Goal: Information Seeking & Learning: Learn about a topic

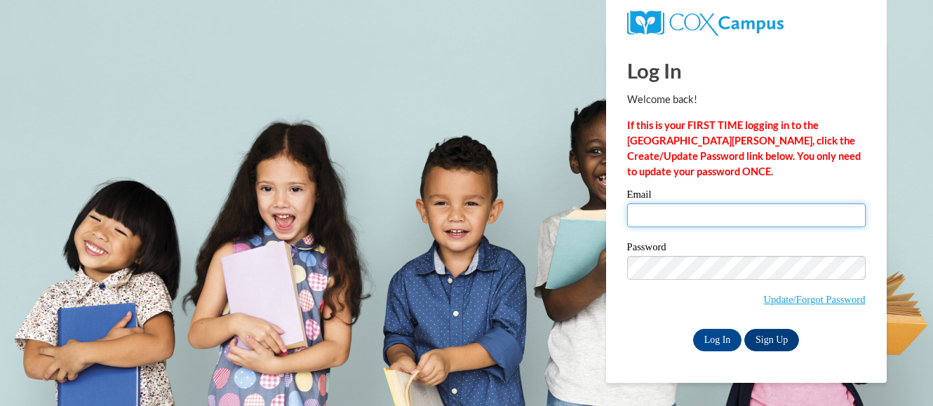
click at [692, 206] on input "Email" at bounding box center [746, 215] width 239 height 24
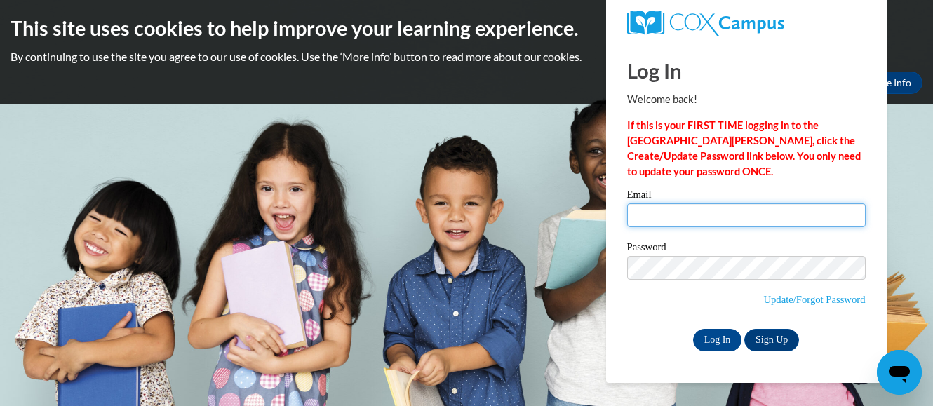
type input "dorothyberry@sdelta.org"
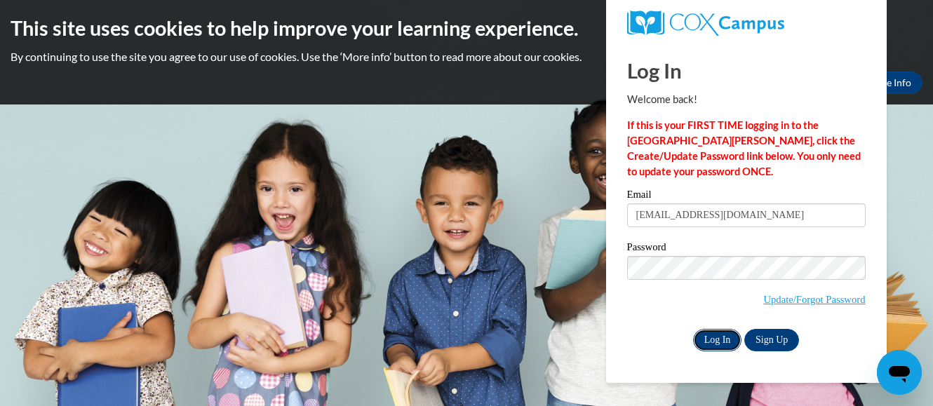
click at [724, 340] on input "Log In" at bounding box center [717, 340] width 49 height 22
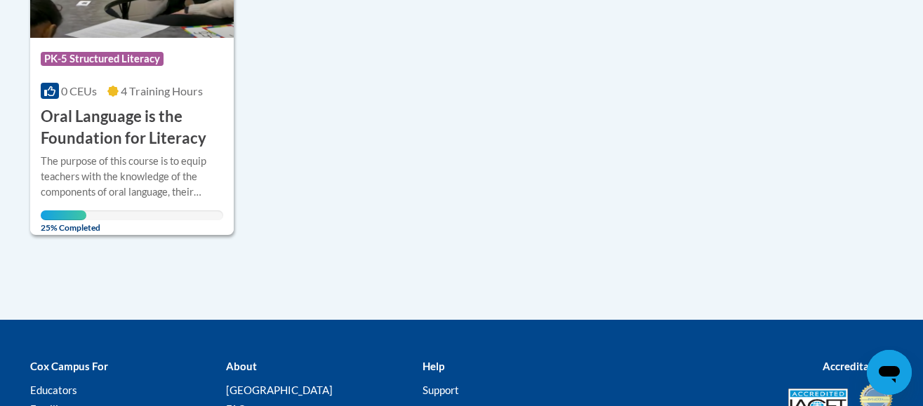
scroll to position [491, 0]
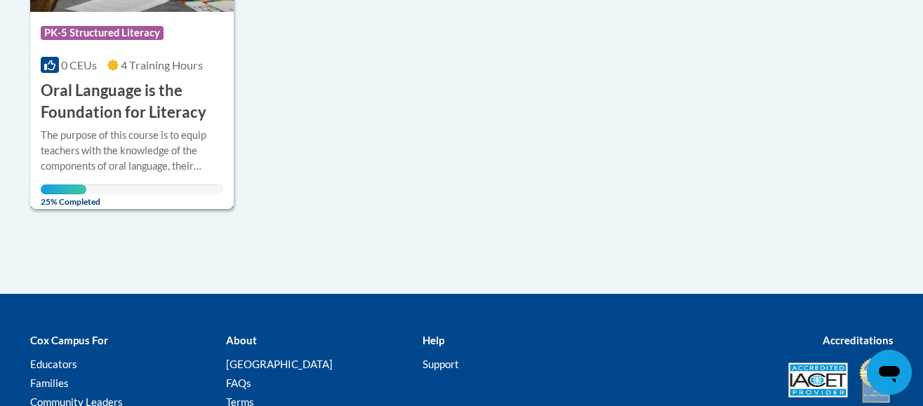
click at [114, 92] on h3 "Oral Language is the Foundation for Literacy" at bounding box center [132, 101] width 183 height 43
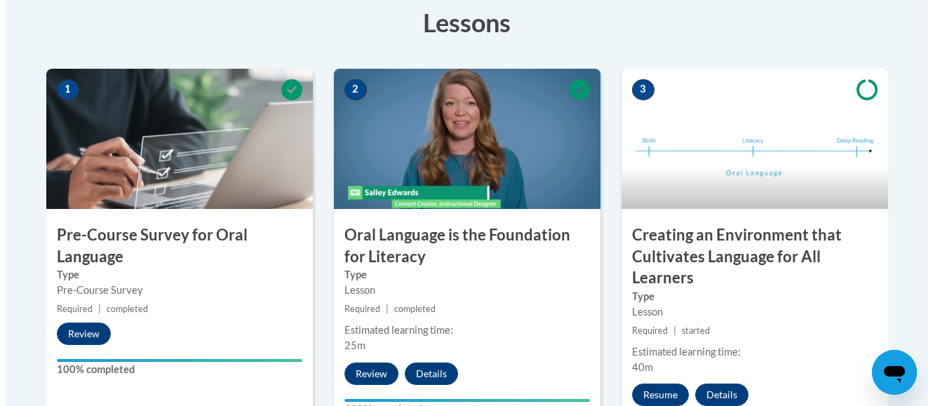
scroll to position [491, 0]
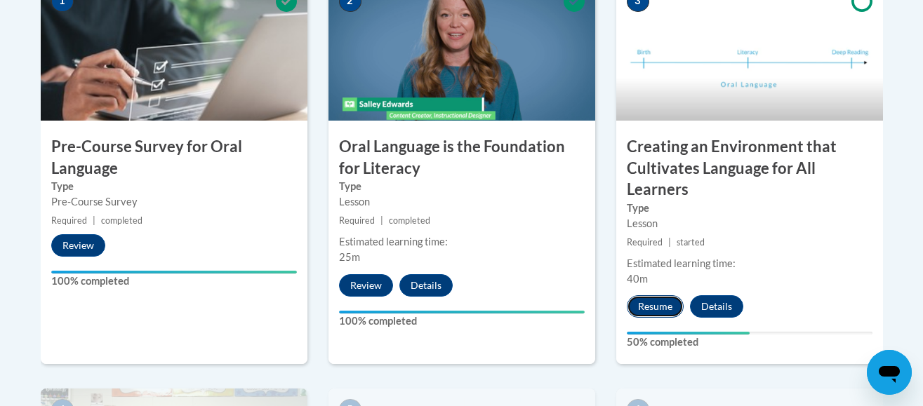
click at [657, 301] on button "Resume" at bounding box center [654, 306] width 57 height 22
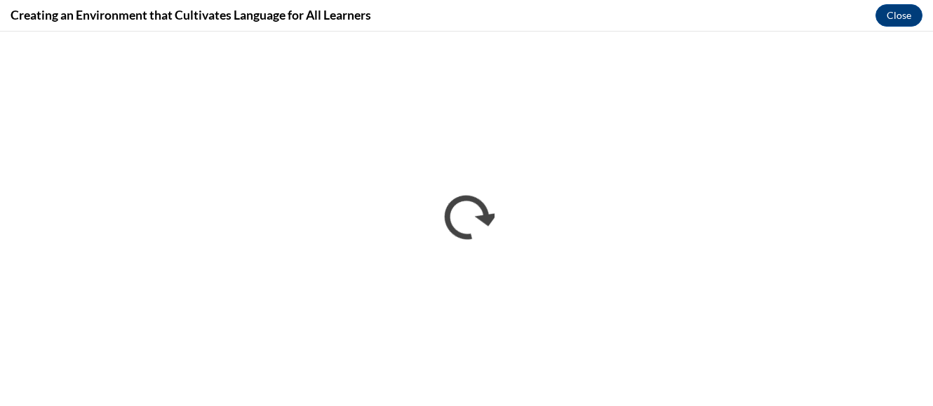
scroll to position [0, 0]
